Goal: Task Accomplishment & Management: Manage account settings

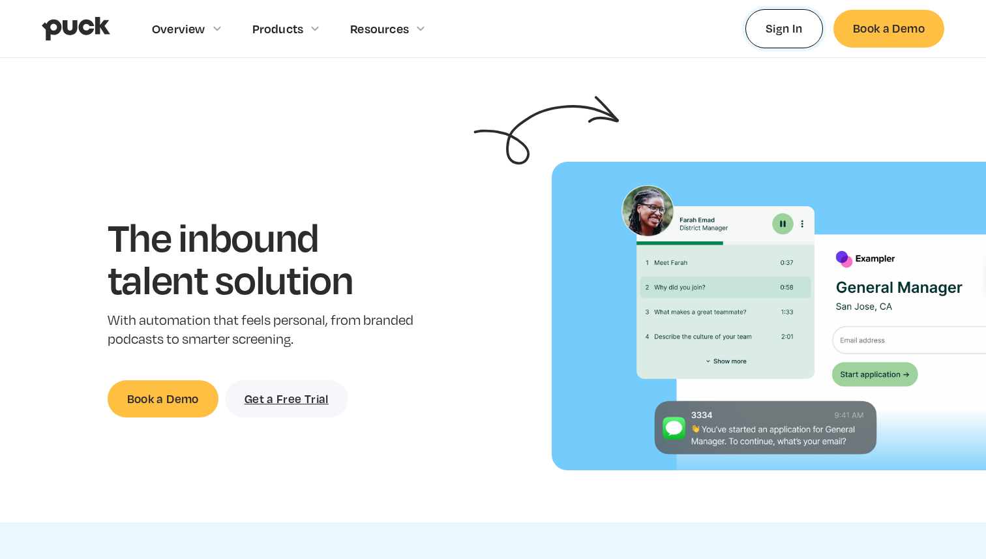
click at [798, 14] on link "Sign In" at bounding box center [784, 28] width 78 height 38
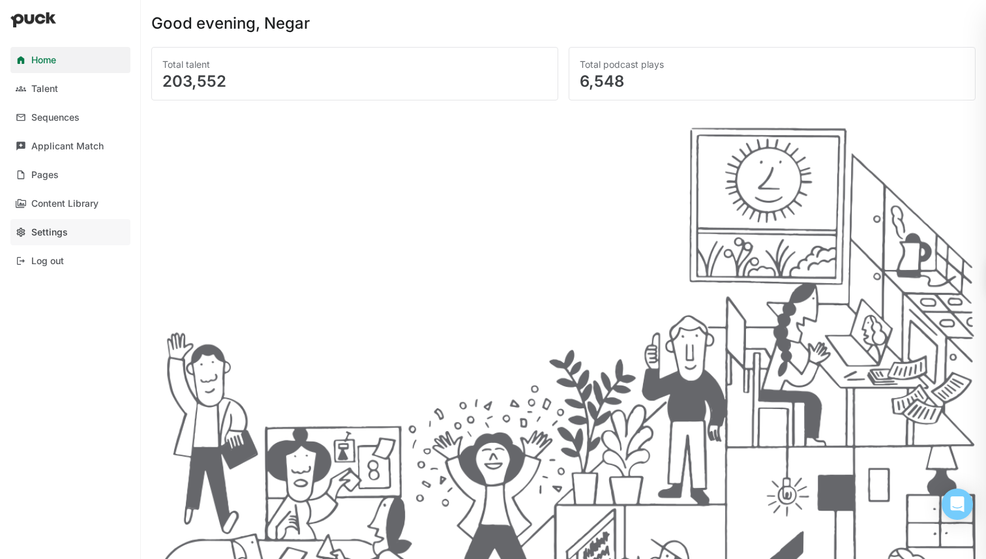
click at [53, 240] on link "Settings" at bounding box center [70, 232] width 120 height 26
